Goal: Check status: Check status

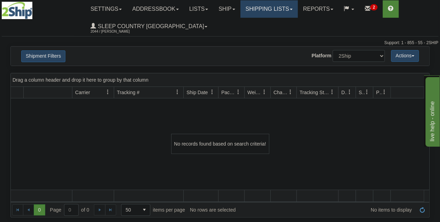
click at [265, 7] on link "Shipping lists" at bounding box center [268, 8] width 57 height 17
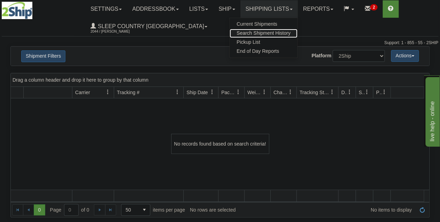
click at [262, 32] on span "Search Shipment History" at bounding box center [263, 33] width 54 height 6
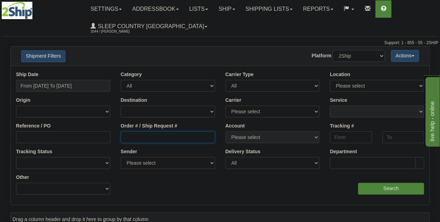
click at [136, 134] on input "Order # / Ship Request #" at bounding box center [168, 137] width 94 height 12
paste input "9000I093128"
type input "9000I093128"
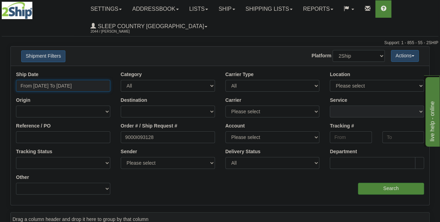
click at [67, 88] on input "From [DATE] To [DATE]" at bounding box center [63, 86] width 94 height 12
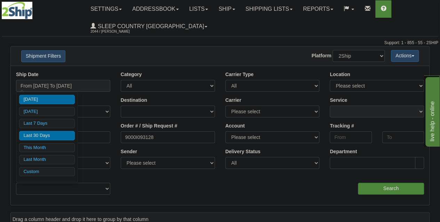
click at [49, 133] on li "Last 30 Days" at bounding box center [47, 135] width 56 height 9
type input "From [DATE] To [DATE]"
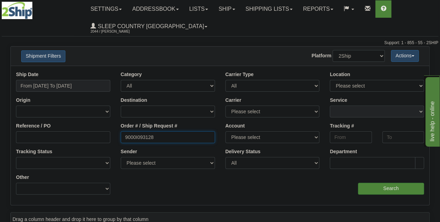
click at [165, 137] on input "9000I093128" at bounding box center [168, 137] width 94 height 12
type input "9000I093128"
click at [380, 192] on input "Search" at bounding box center [391, 189] width 66 height 12
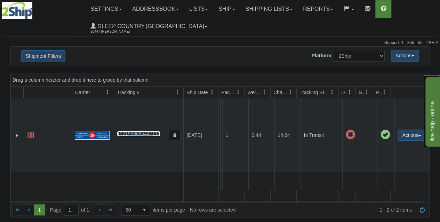
click at [138, 132] on link "1021956665447110" at bounding box center [138, 134] width 43 height 6
